Goal: Information Seeking & Learning: Learn about a topic

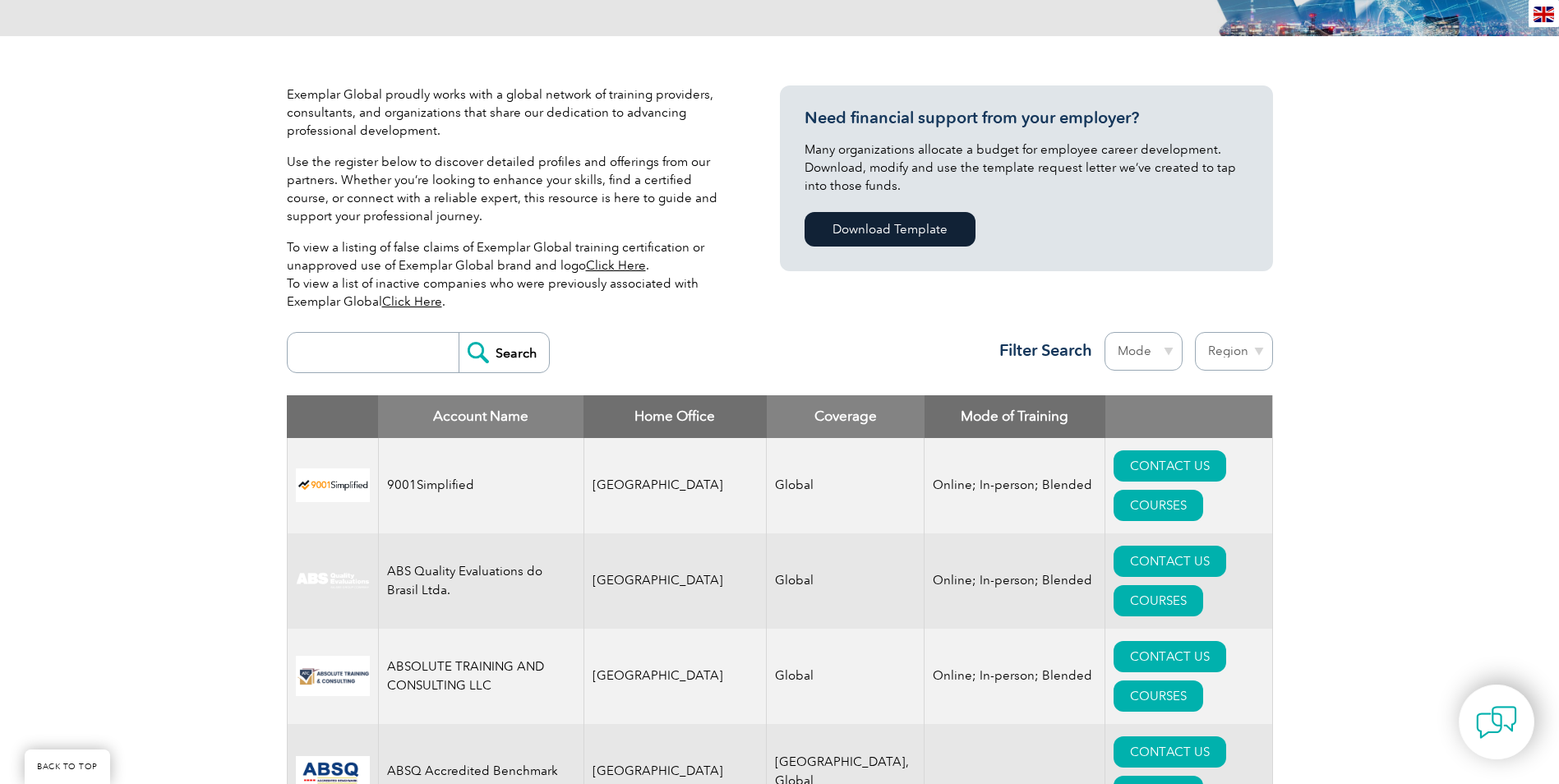
scroll to position [328, 0]
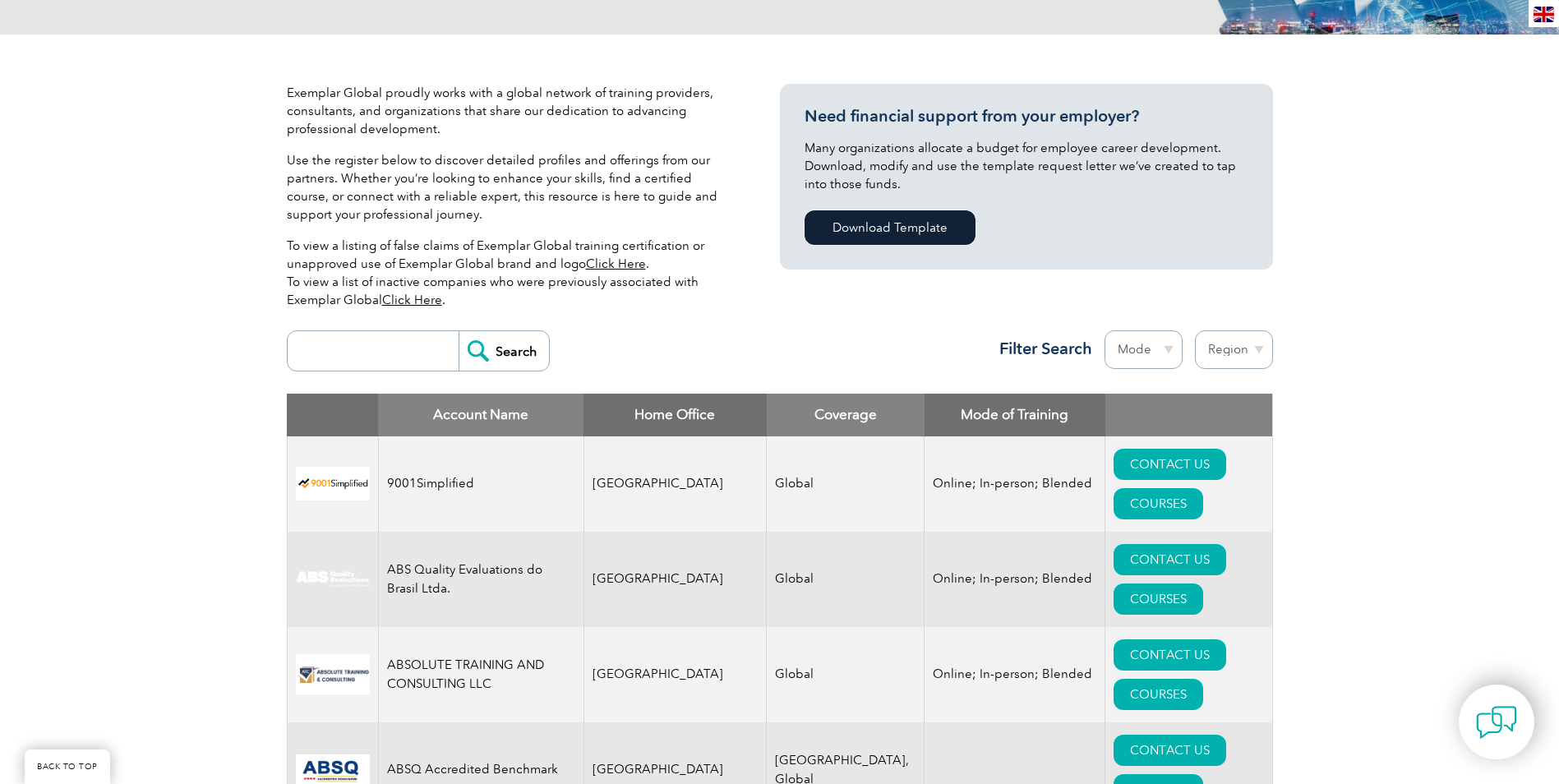
click at [899, 218] on link "Download Template" at bounding box center [890, 227] width 171 height 35
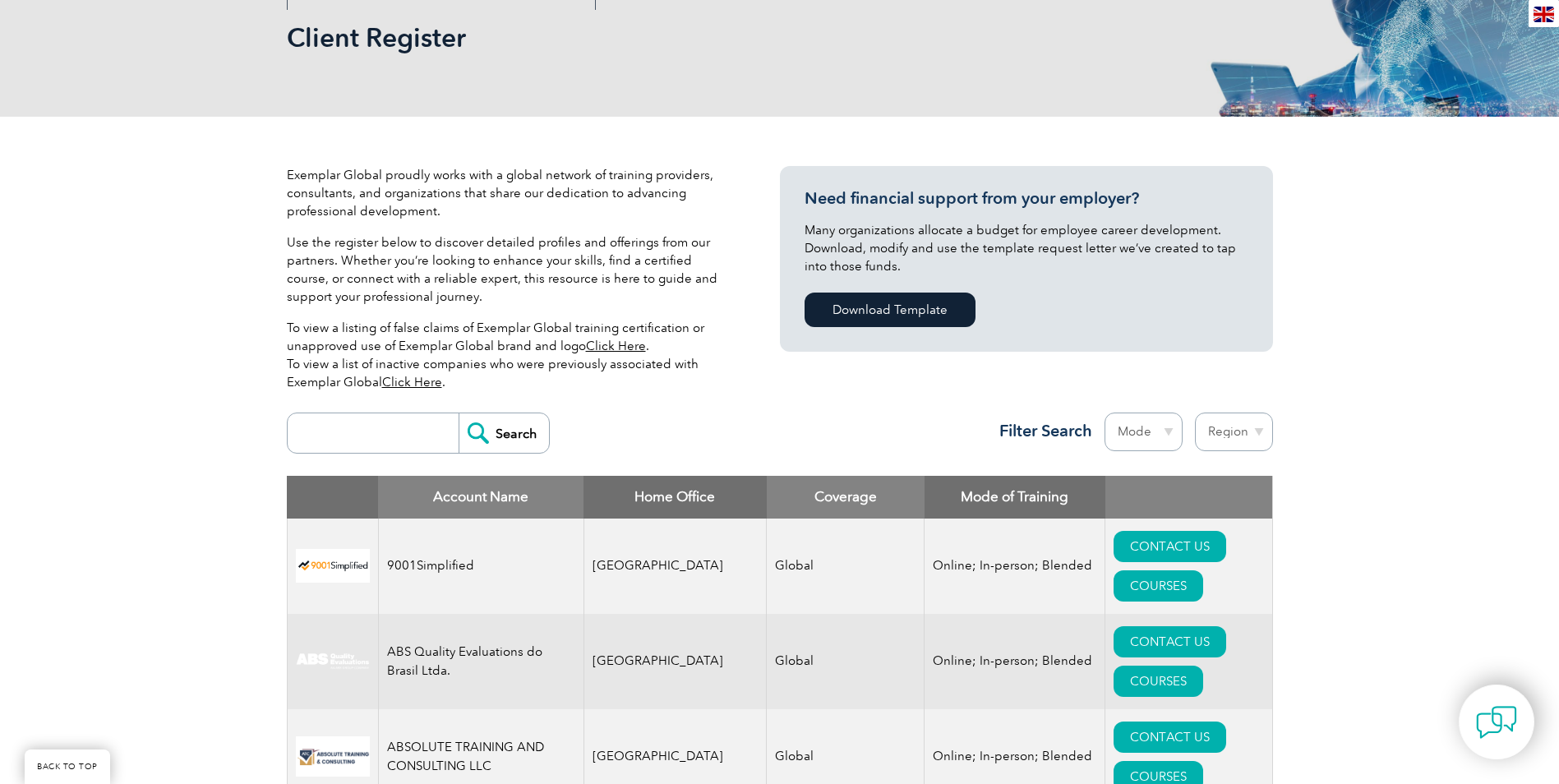
scroll to position [165, 0]
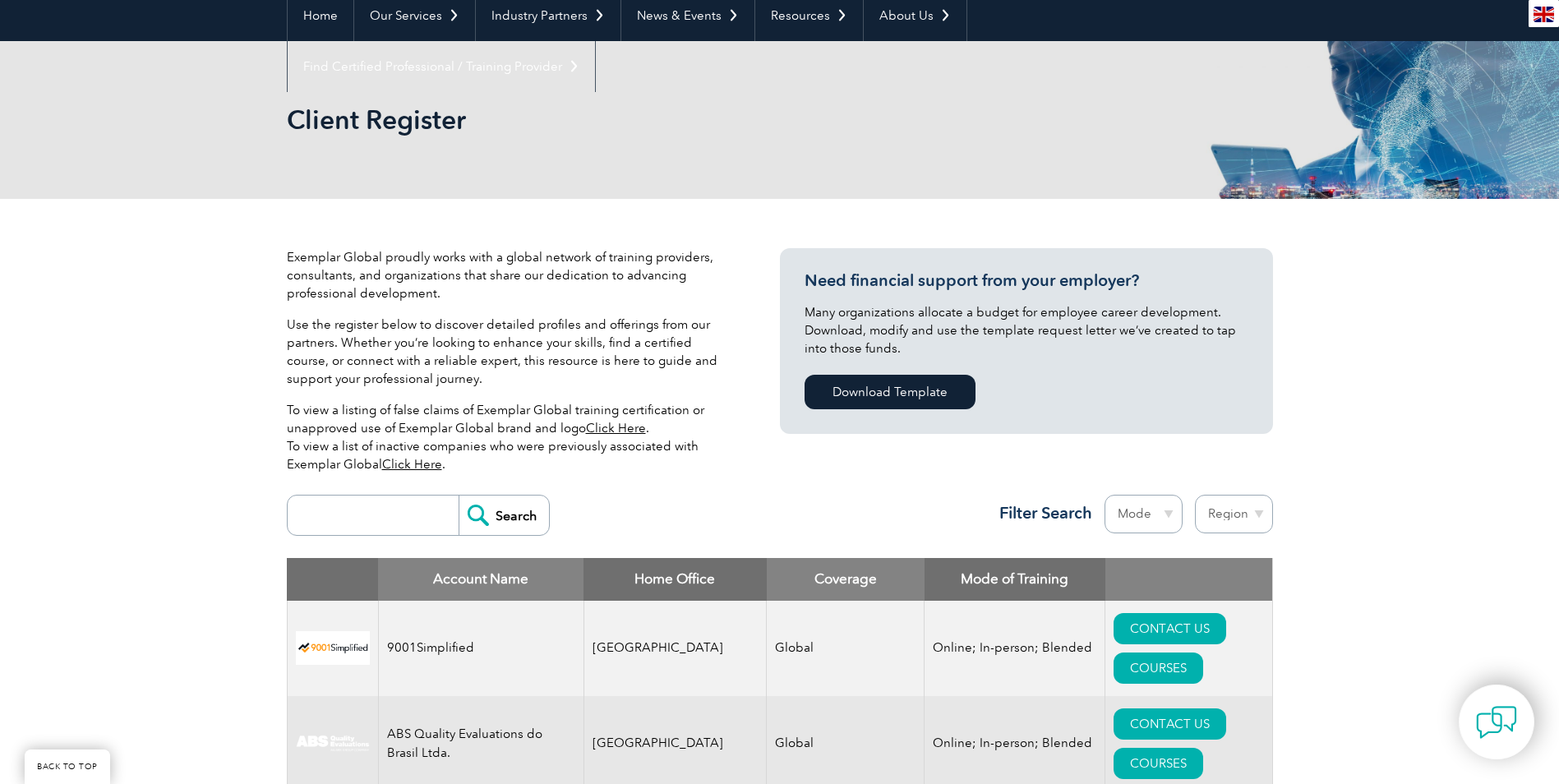
click at [341, 510] on input "search" at bounding box center [377, 515] width 163 height 40
paste input "ISMS ISO 27001:2022"
type input "ISMS ISO 27001:2022"
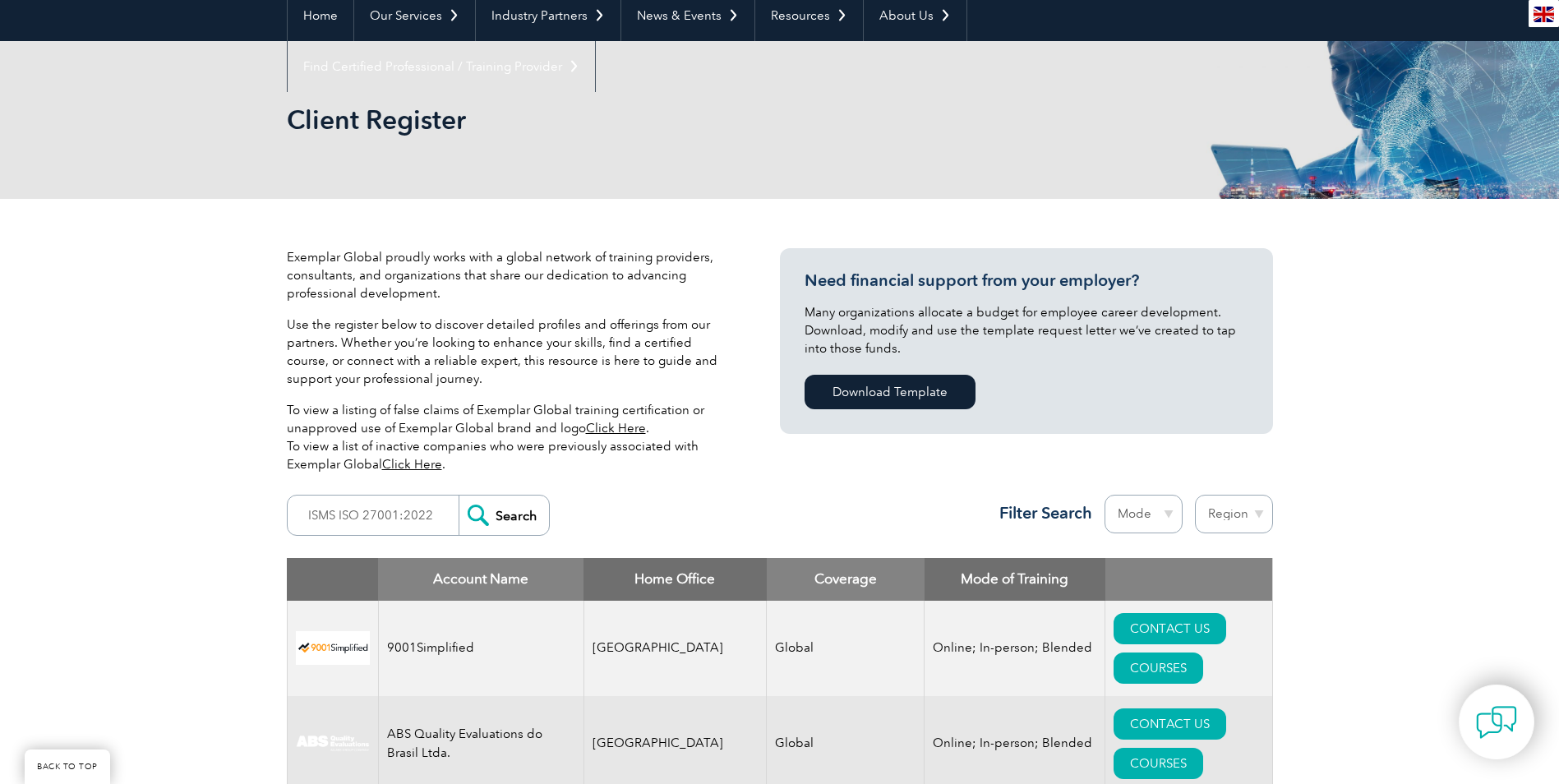
click at [507, 514] on input "Search" at bounding box center [503, 515] width 90 height 40
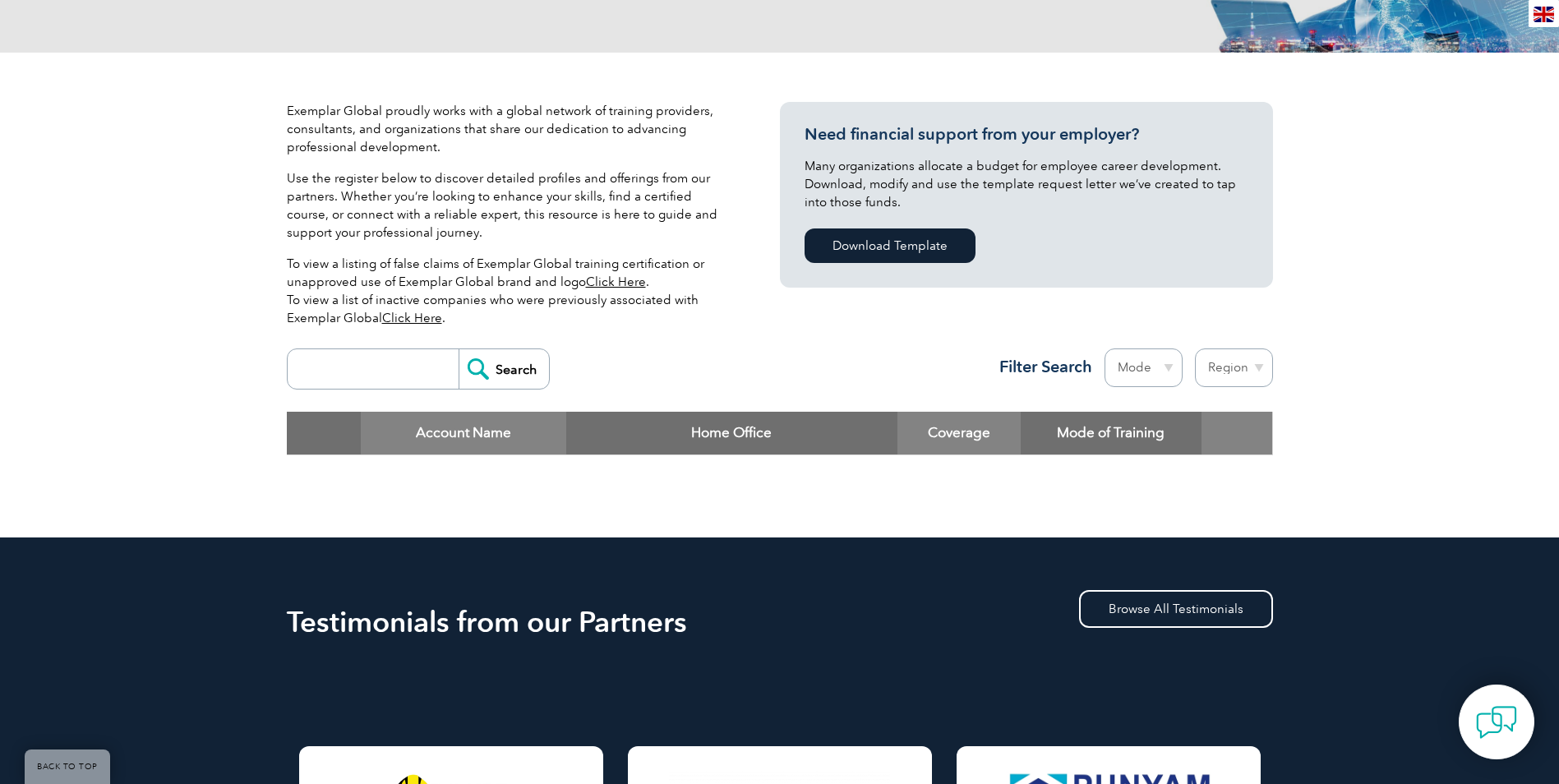
scroll to position [328, 0]
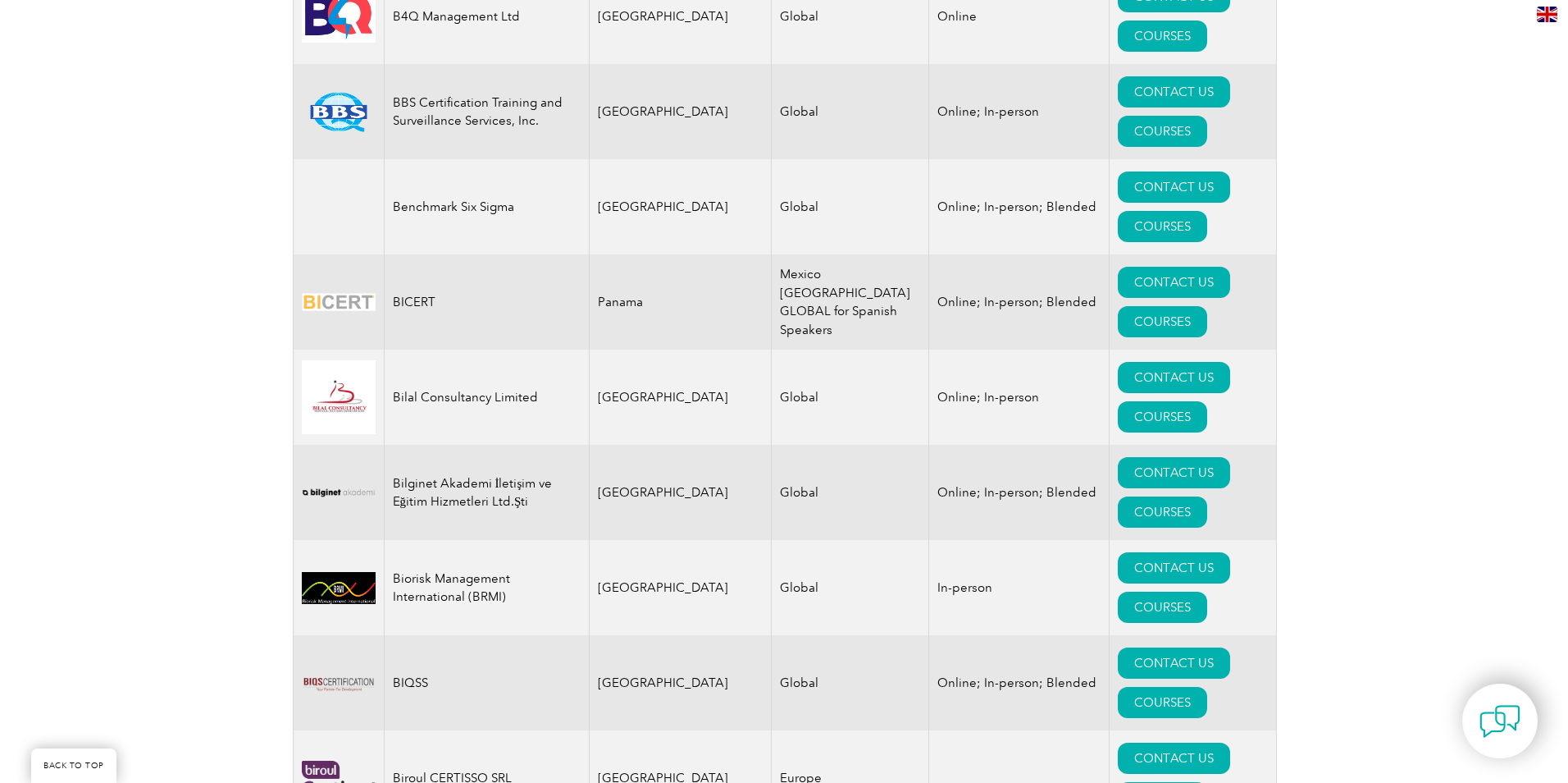
scroll to position [3264, 0]
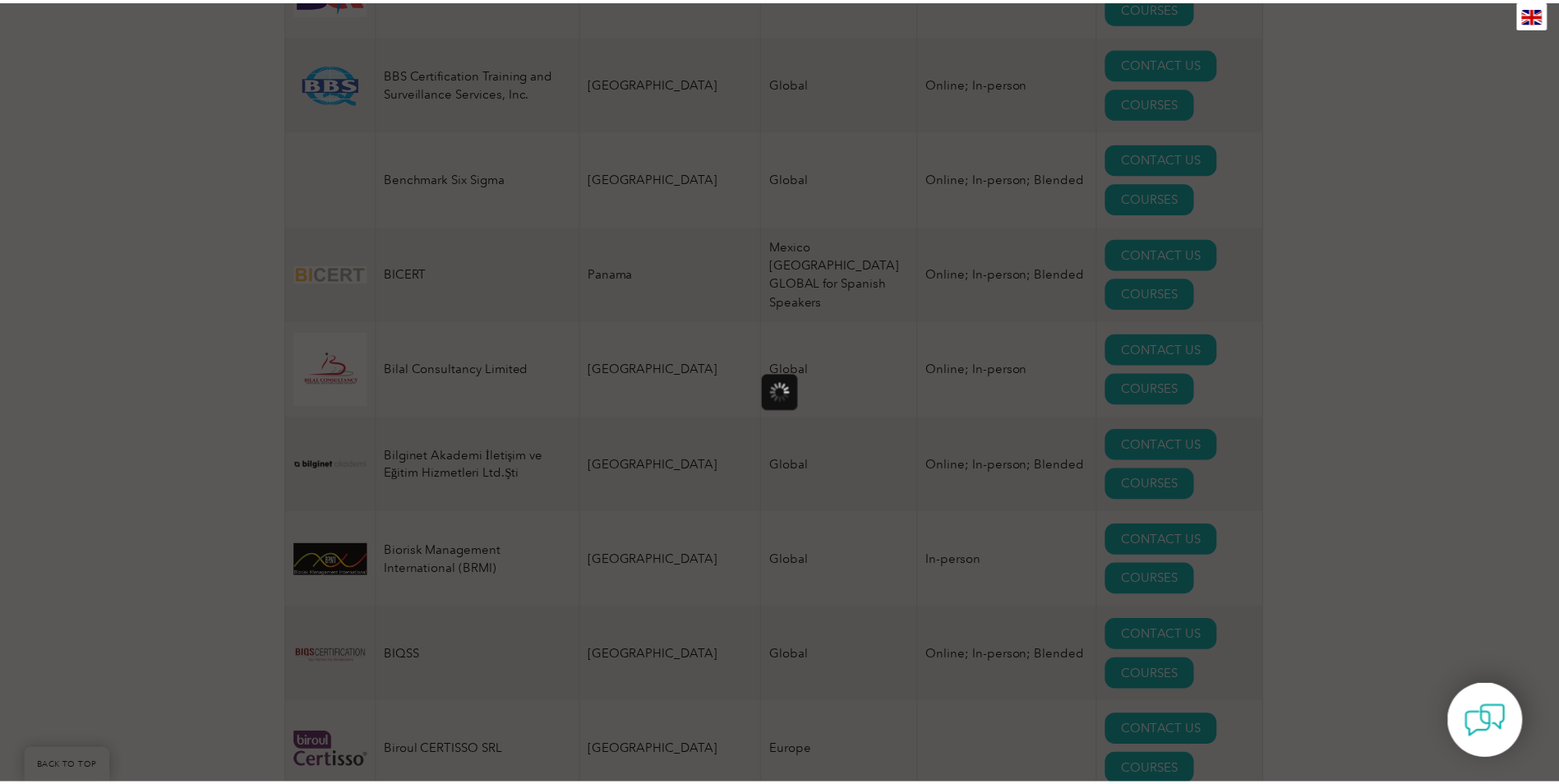
scroll to position [0, 0]
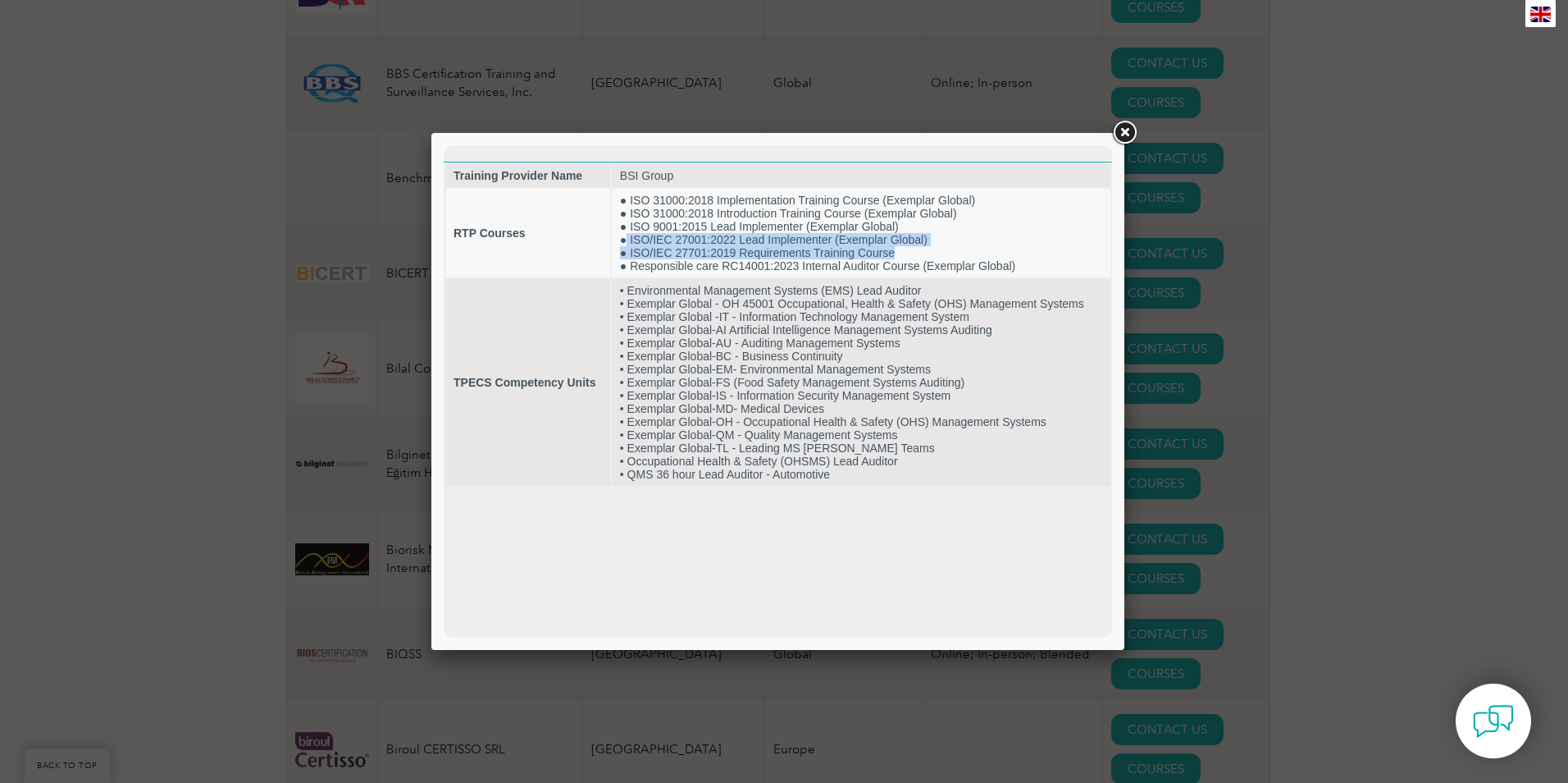
drag, startPoint x: 626, startPoint y: 242, endPoint x: 909, endPoint y: 257, distance: 283.4
click at [909, 257] on td "● ISO 31000:2018 Implementation Training Course (Exemplar Global) ● ISO 31000:2…" at bounding box center [861, 234] width 499 height 89
copy td "ISO/IEC 27001:2022 Lead Implementer (Exemplar Global) ● ISO/IEC 27701:2019 Requ…"
click at [1124, 132] on link at bounding box center [1124, 133] width 30 height 30
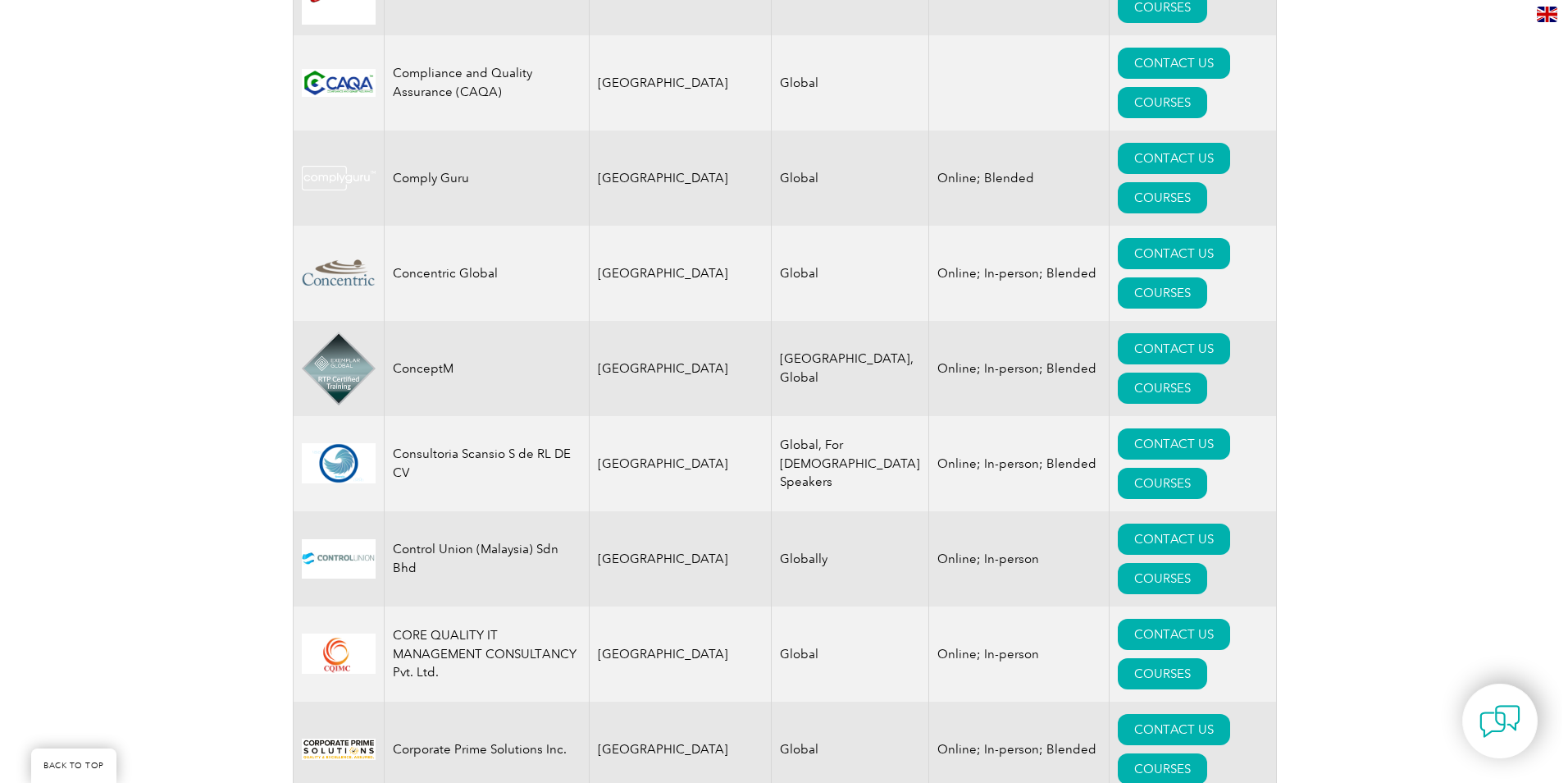
scroll to position [5889, 0]
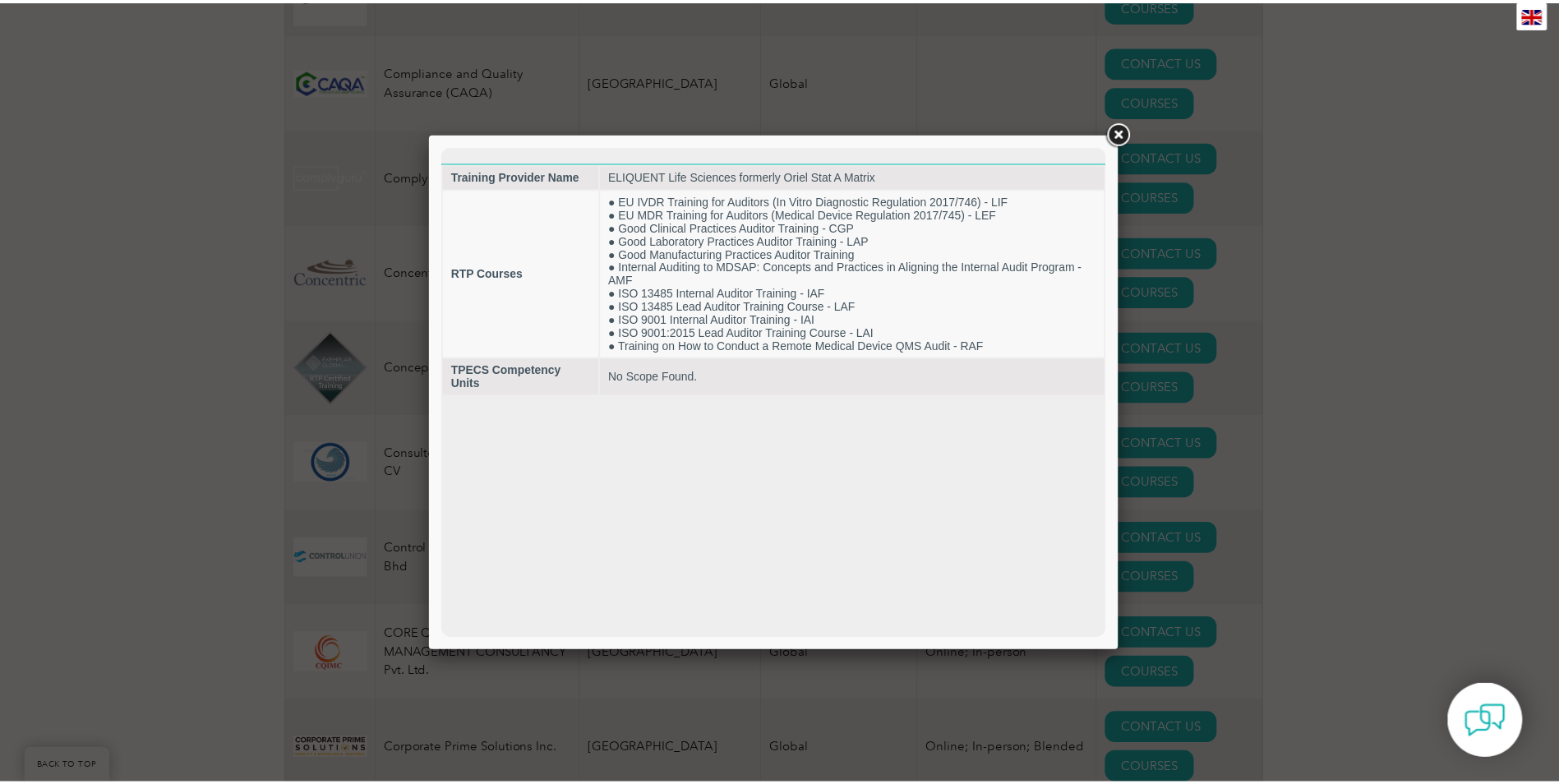
scroll to position [0, 0]
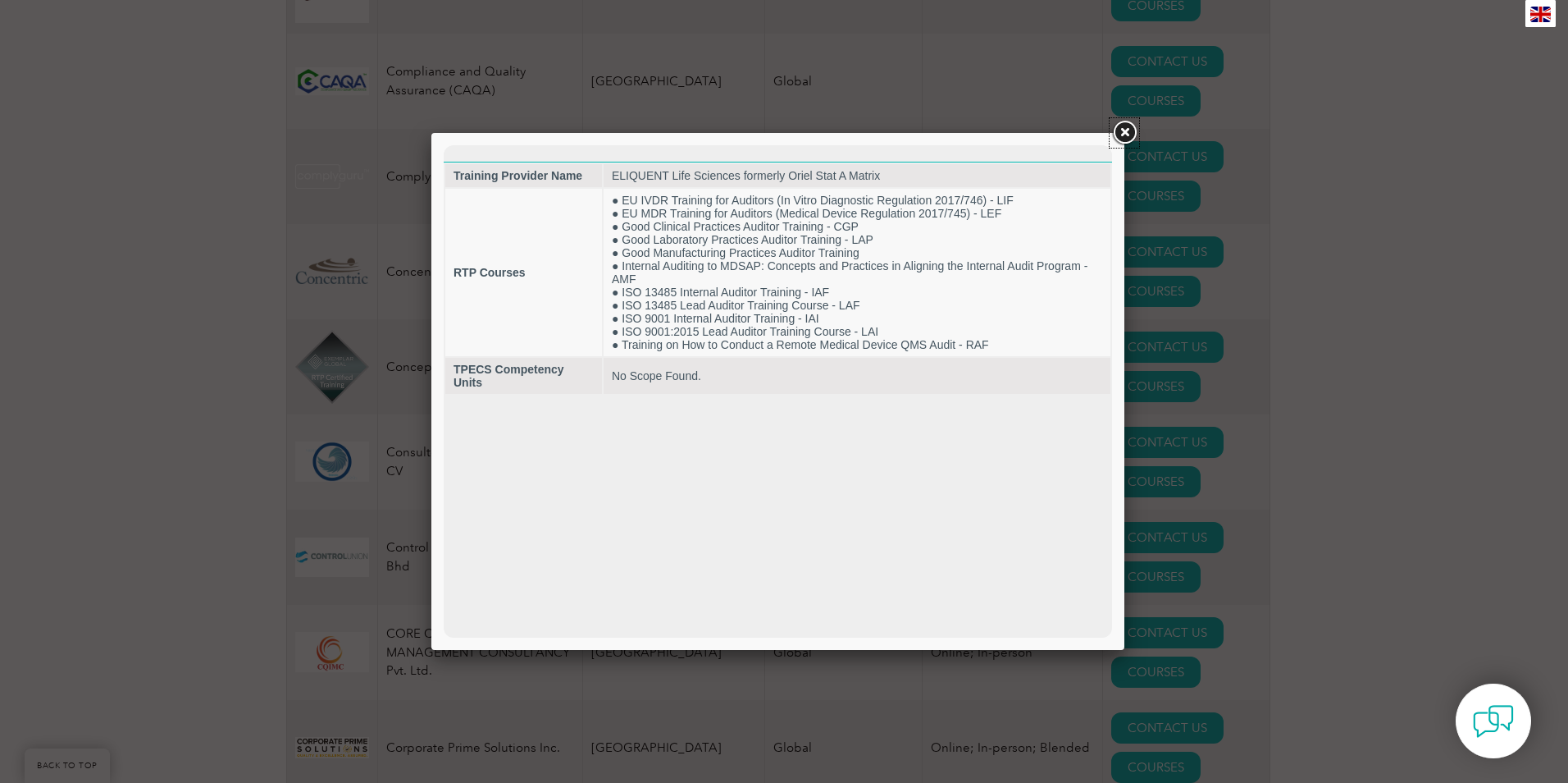
click at [1123, 132] on link at bounding box center [1124, 133] width 30 height 30
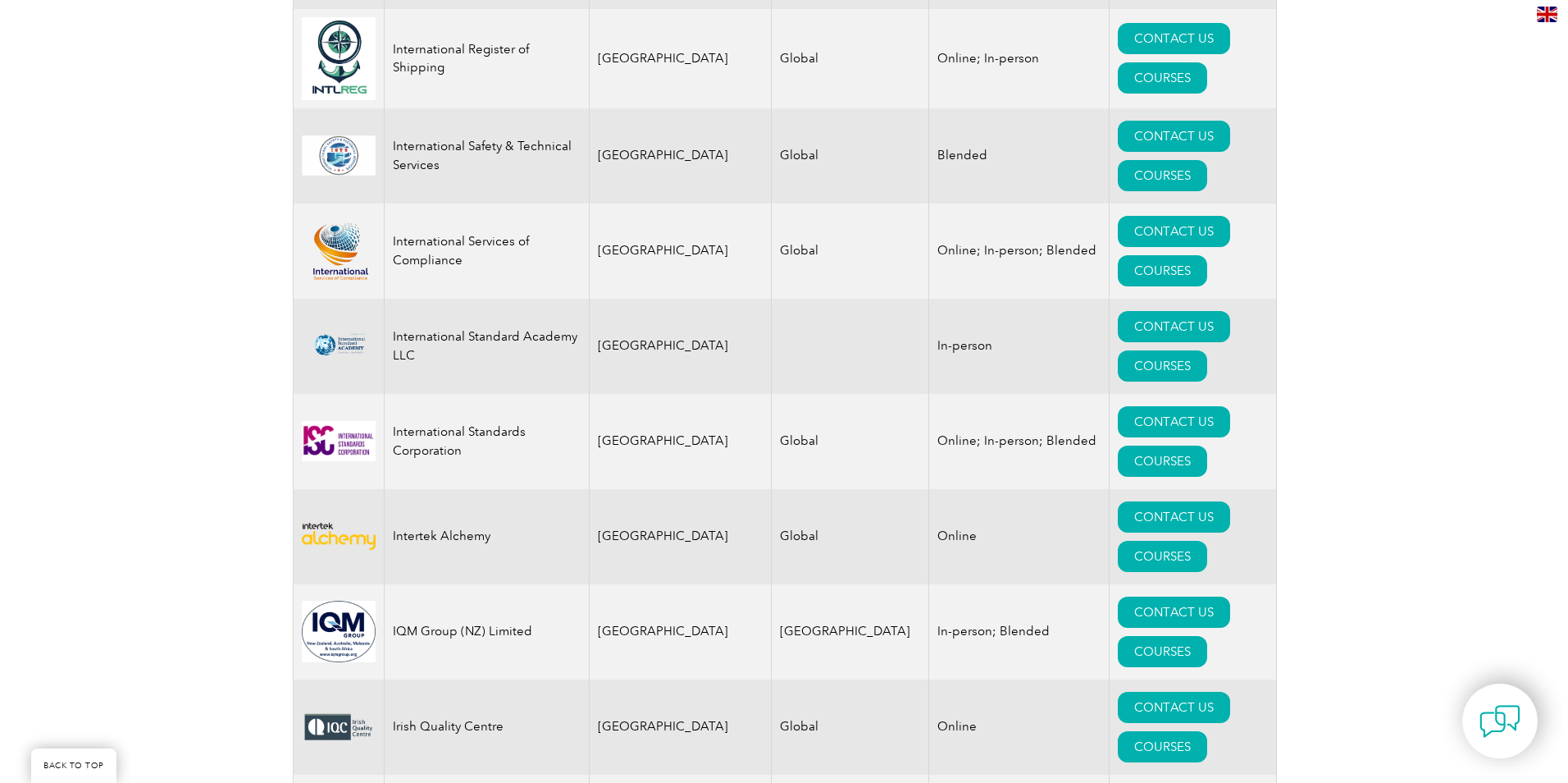
scroll to position [13271, 0]
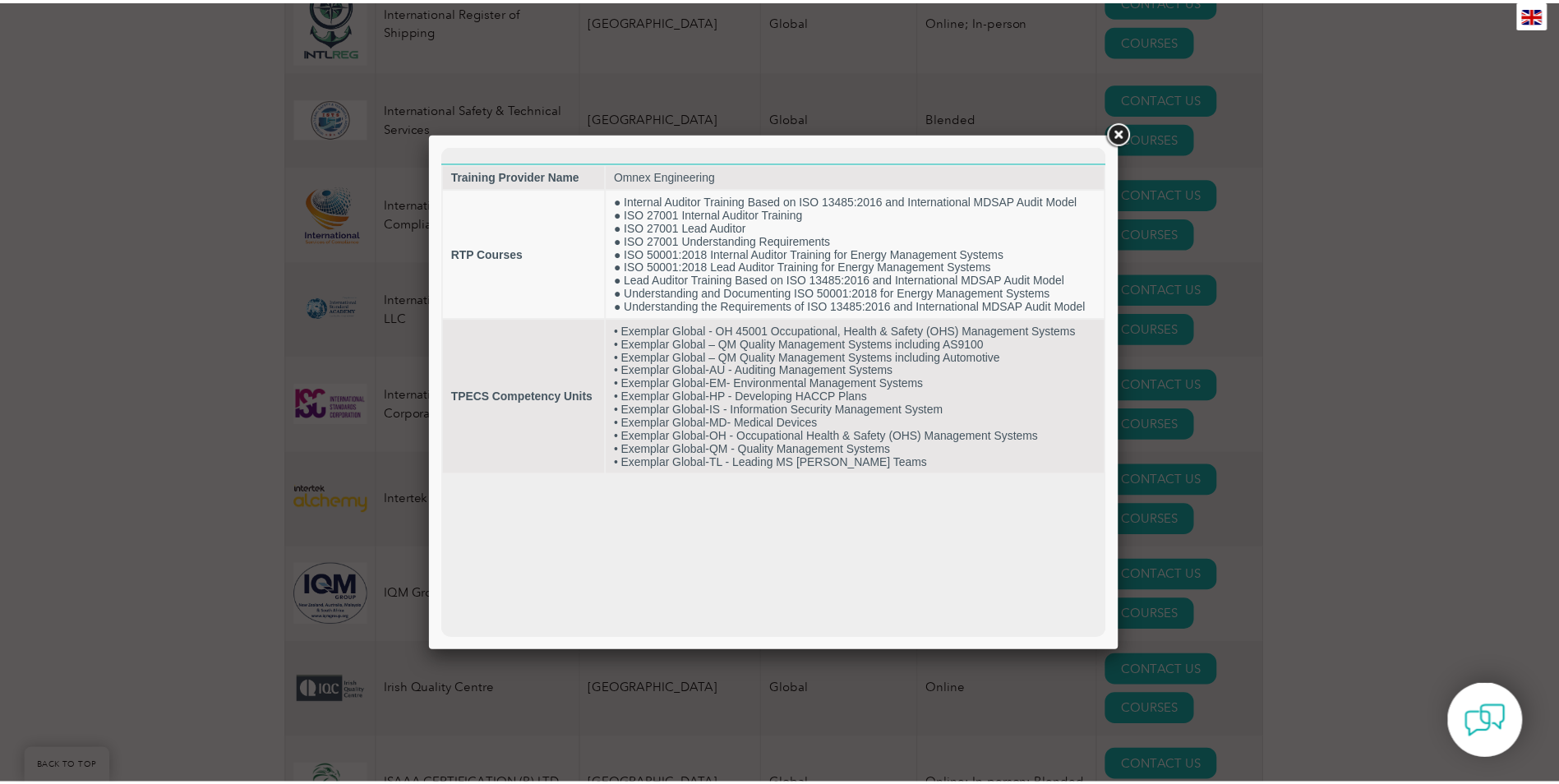
scroll to position [0, 0]
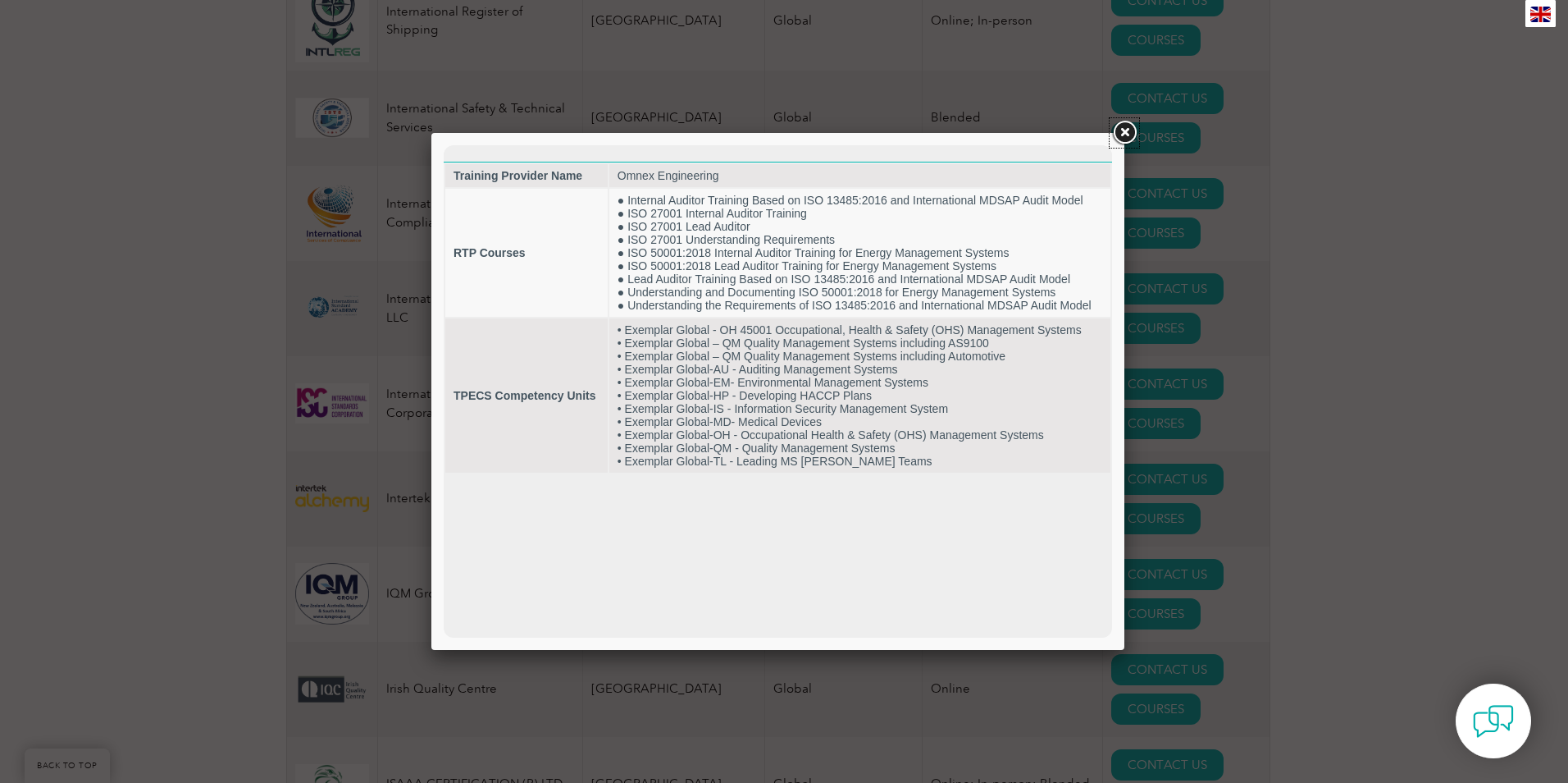
click at [1127, 132] on link at bounding box center [1124, 133] width 30 height 30
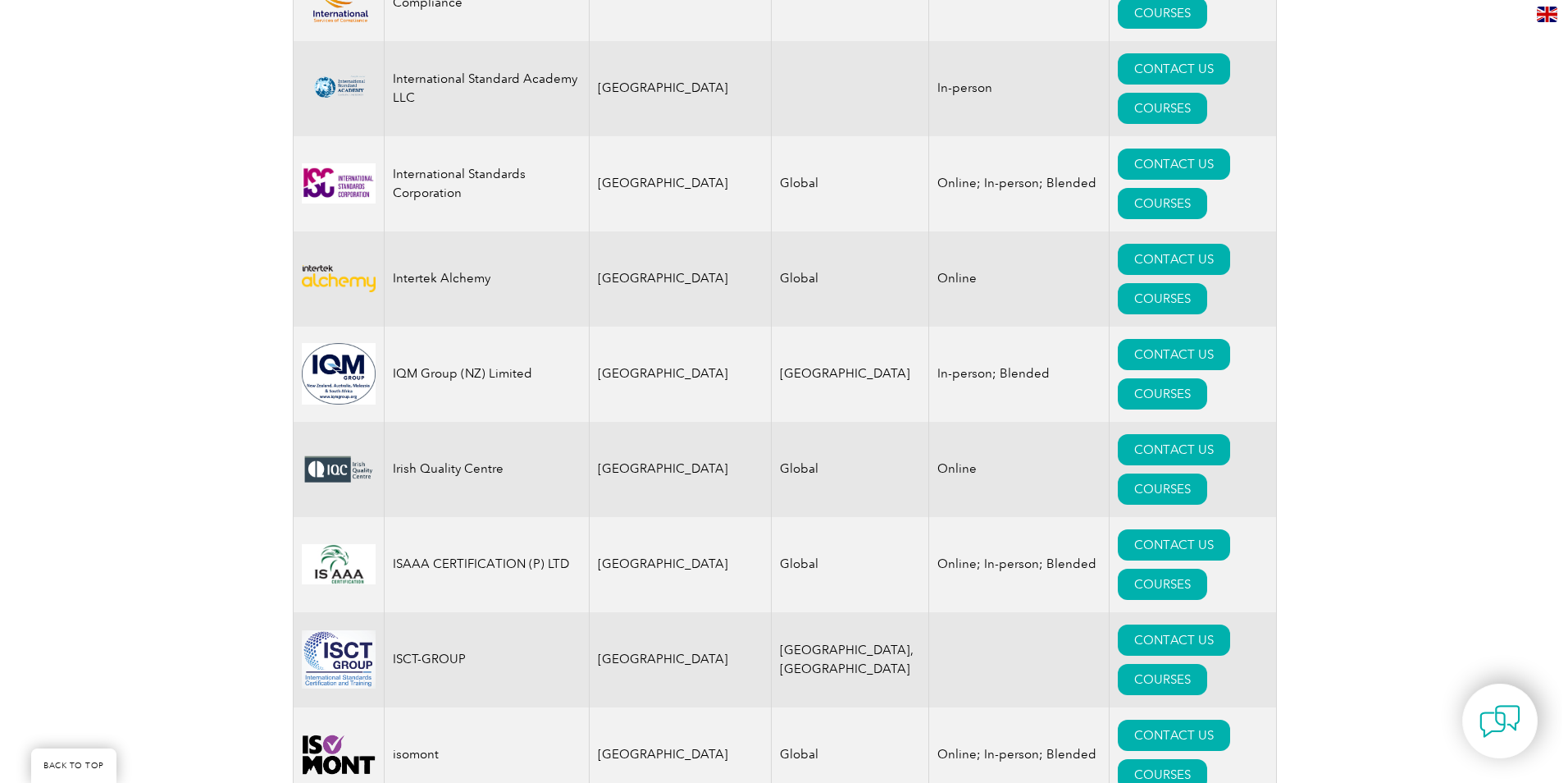
scroll to position [13436, 0]
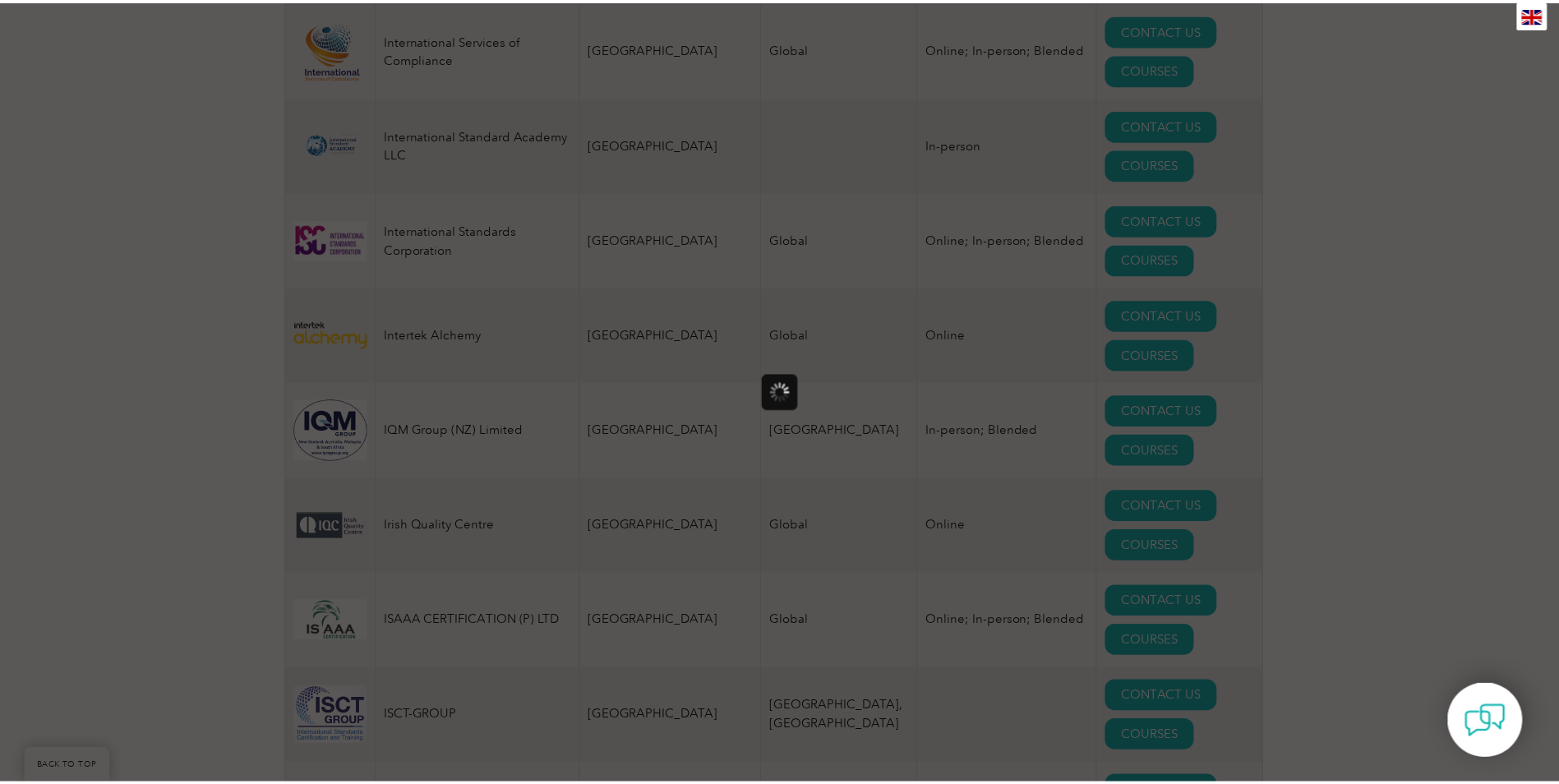
scroll to position [0, 0]
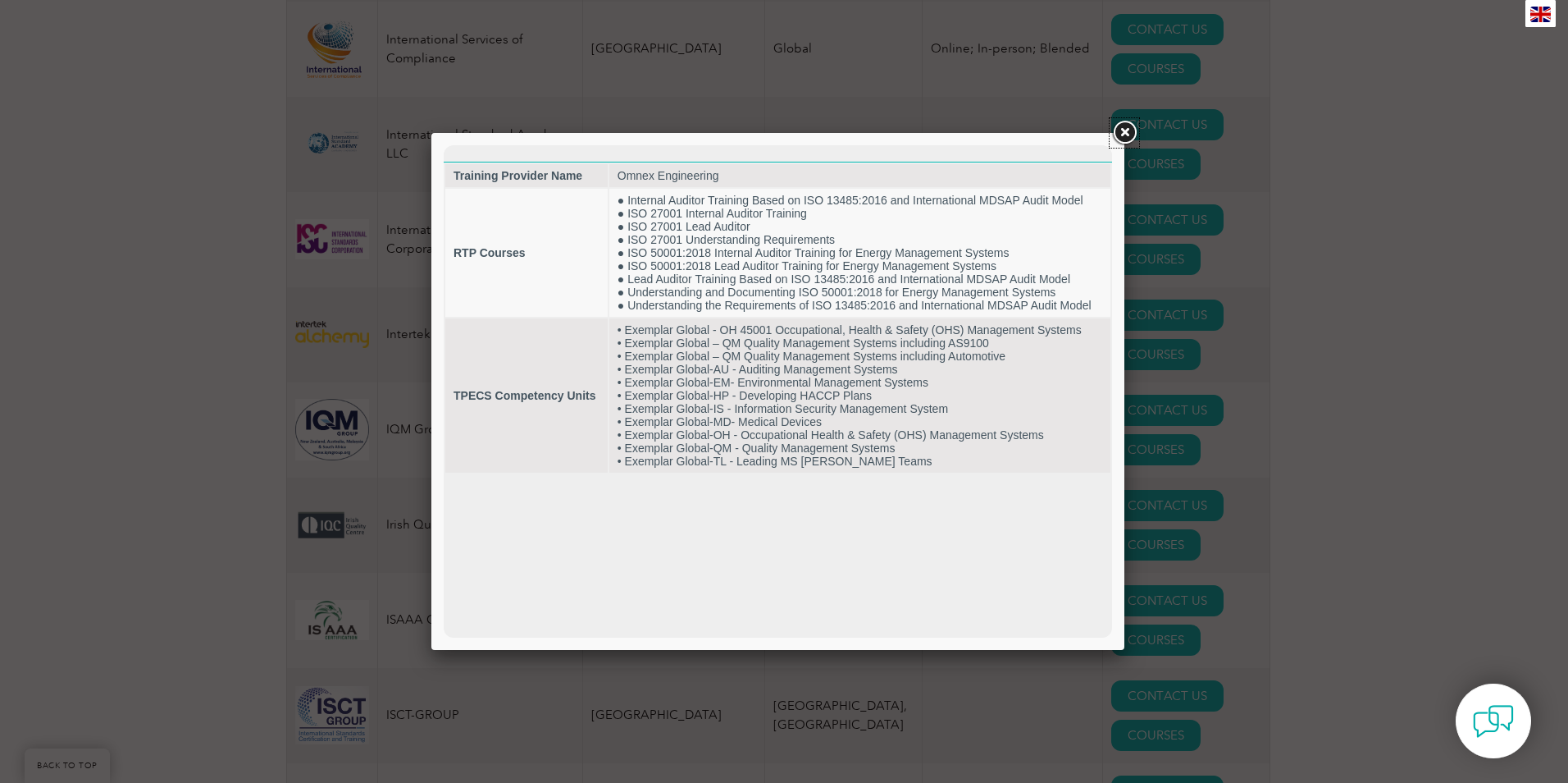
click at [1118, 135] on link at bounding box center [1124, 133] width 30 height 30
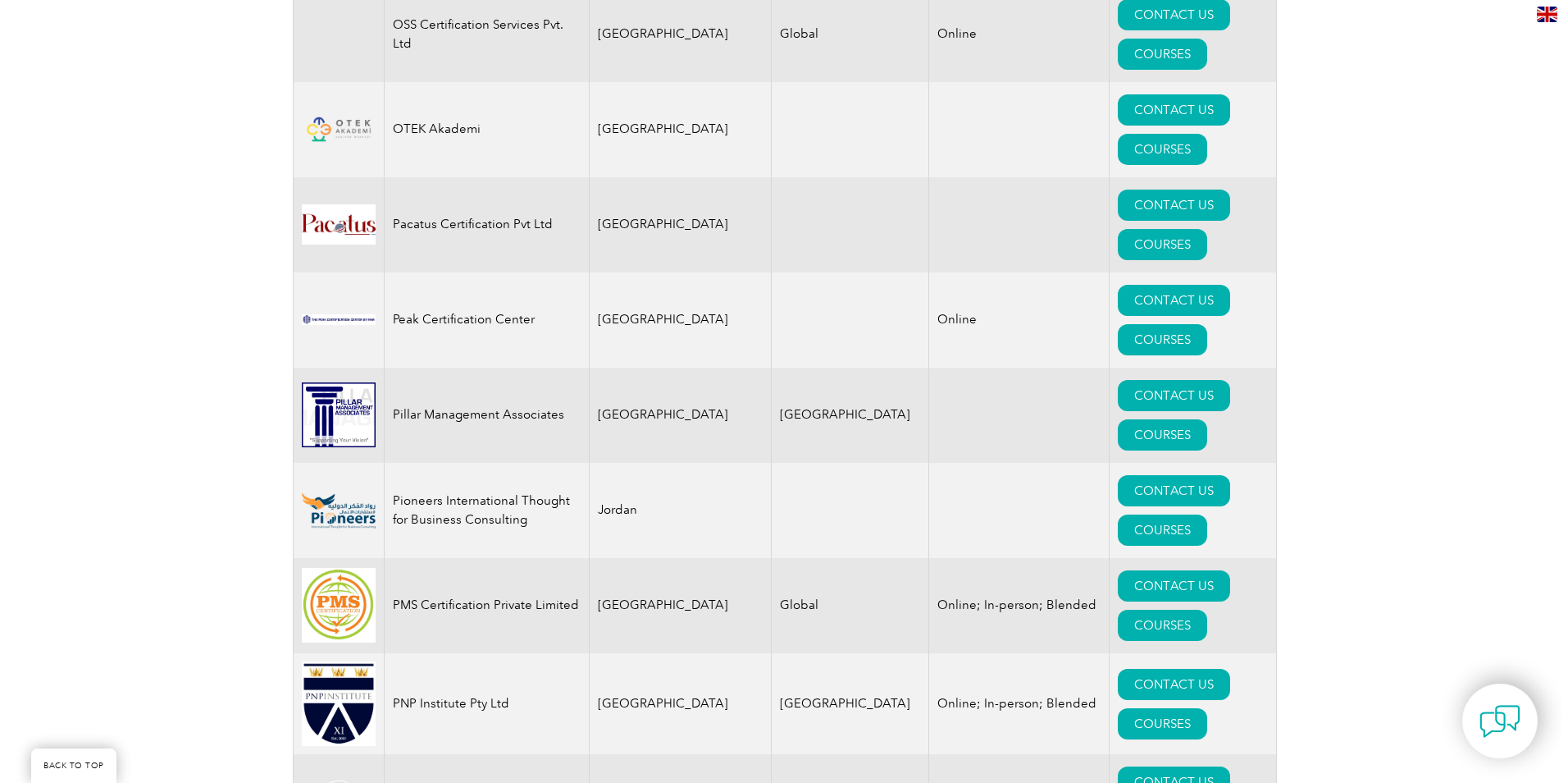
scroll to position [19341, 0]
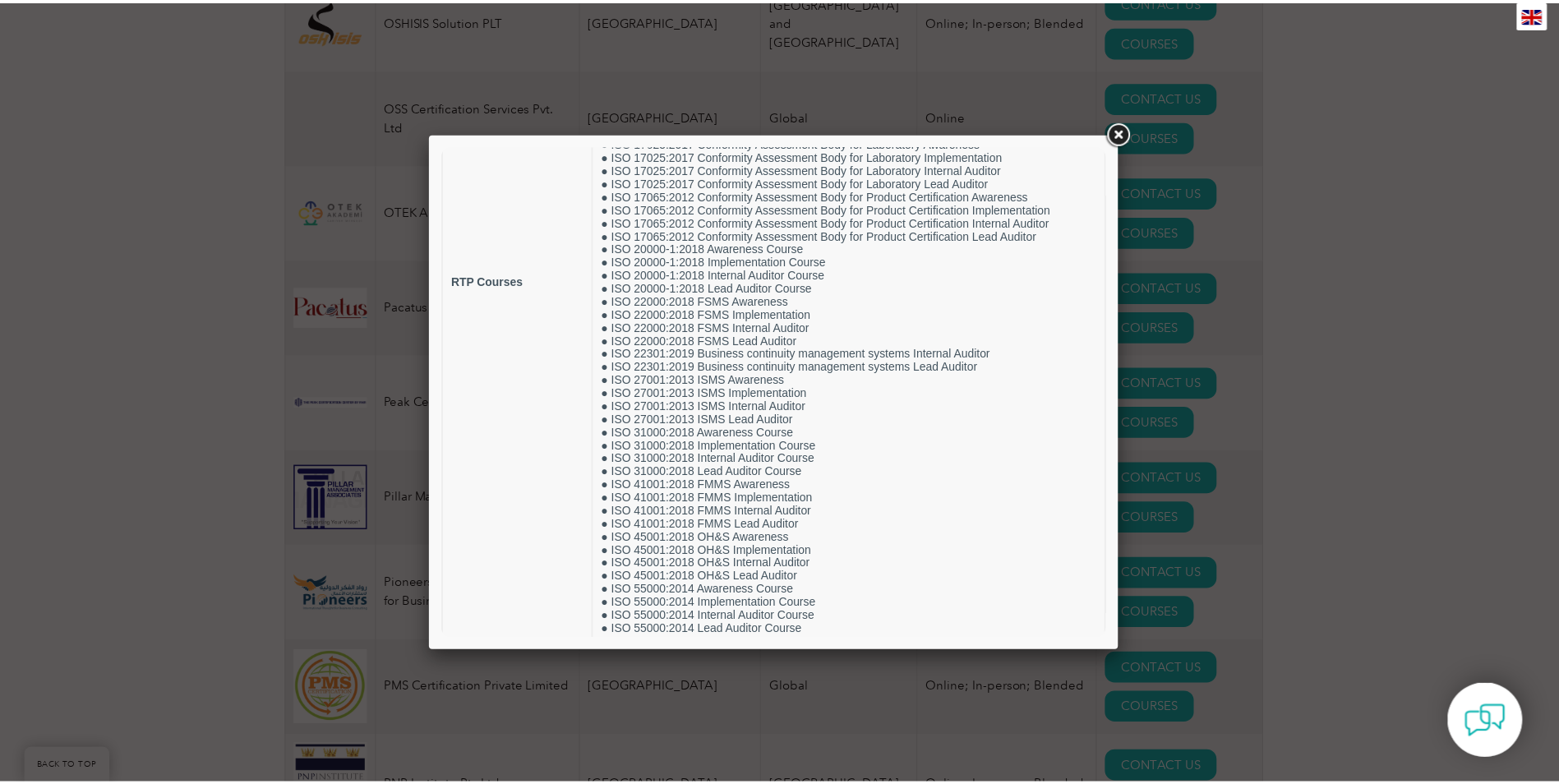
scroll to position [410, 0]
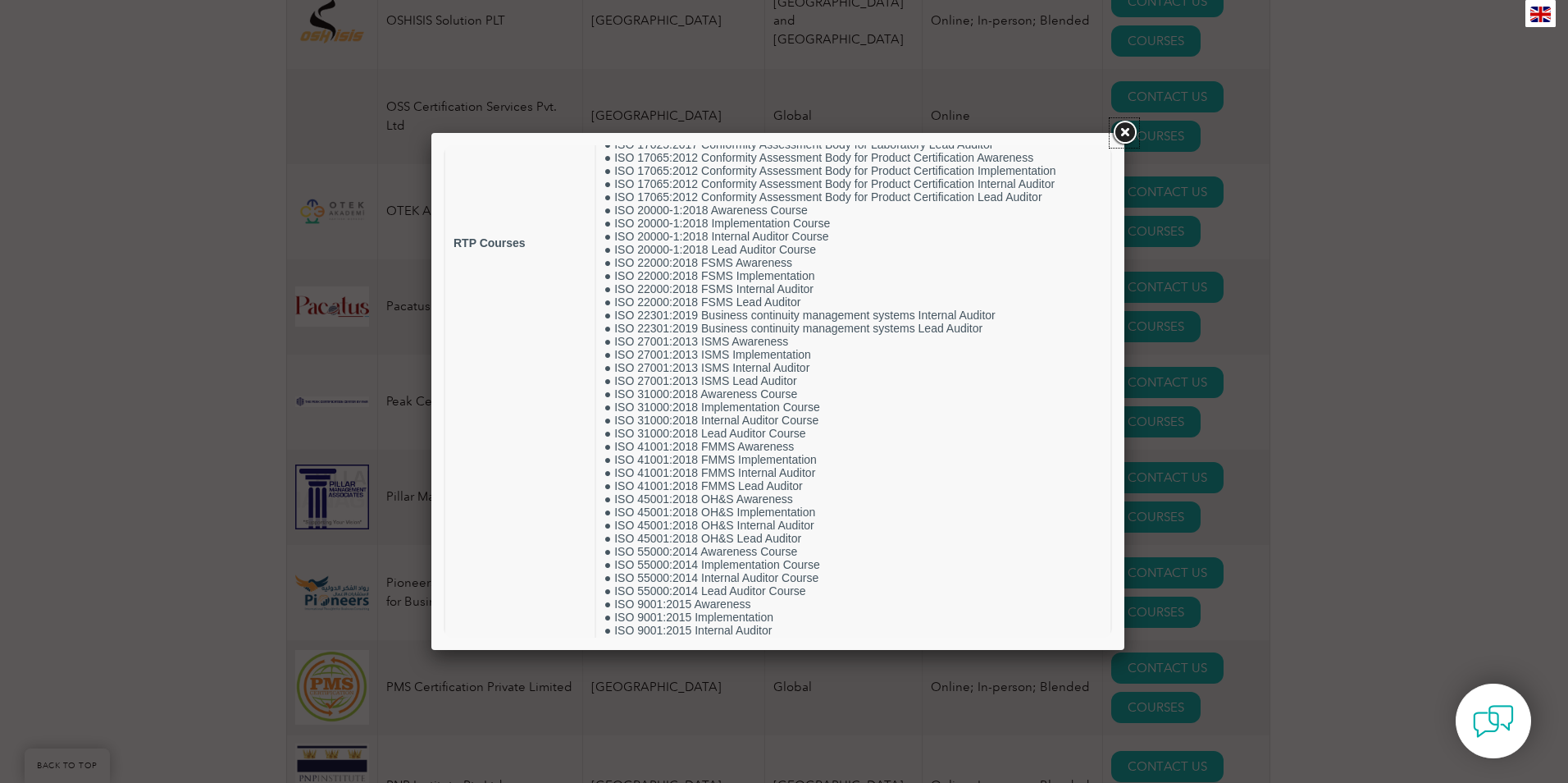
click at [1125, 136] on link at bounding box center [1124, 133] width 30 height 30
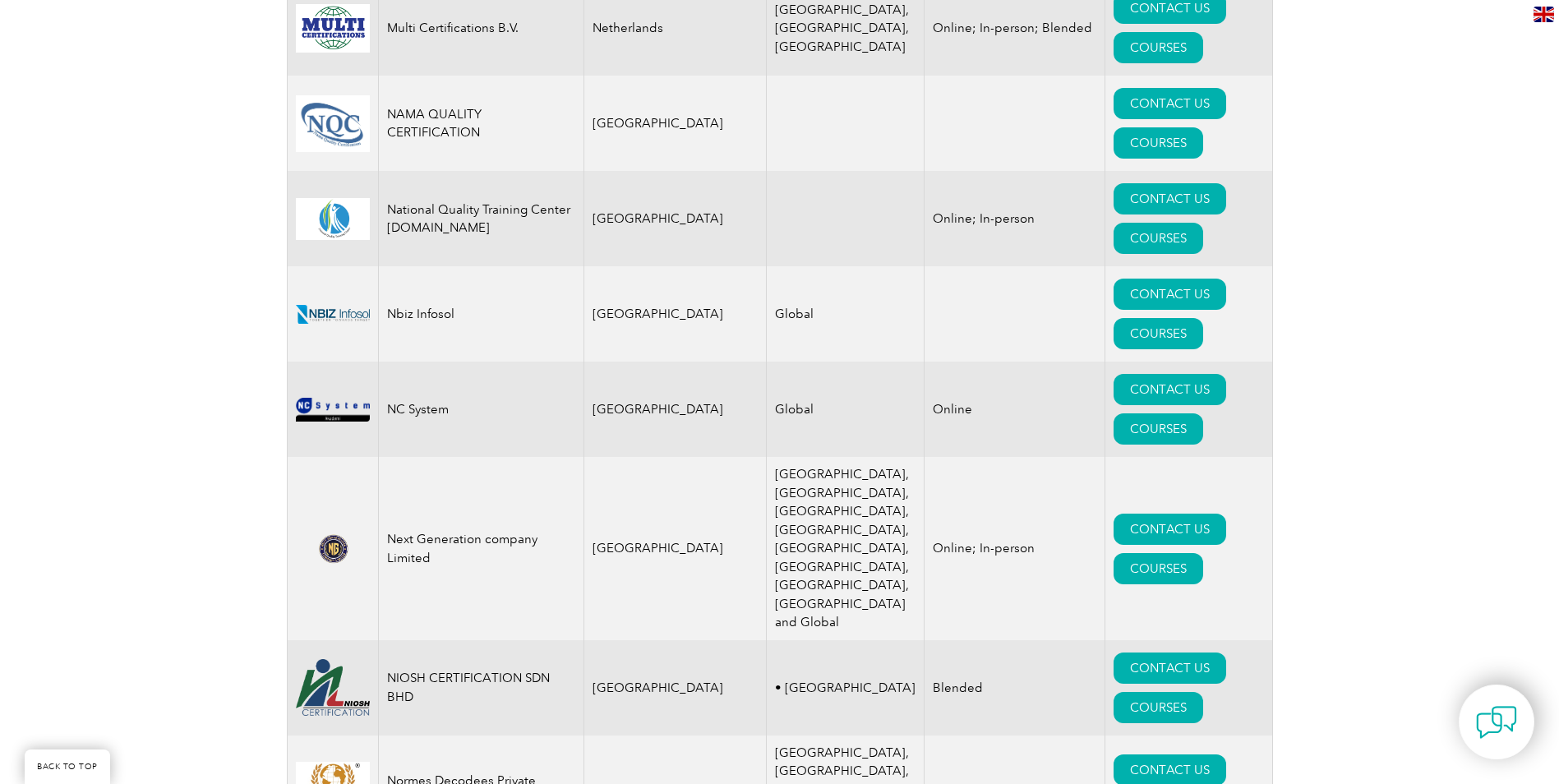
scroll to position [17231, 0]
